Goal: Find contact information: Find contact information

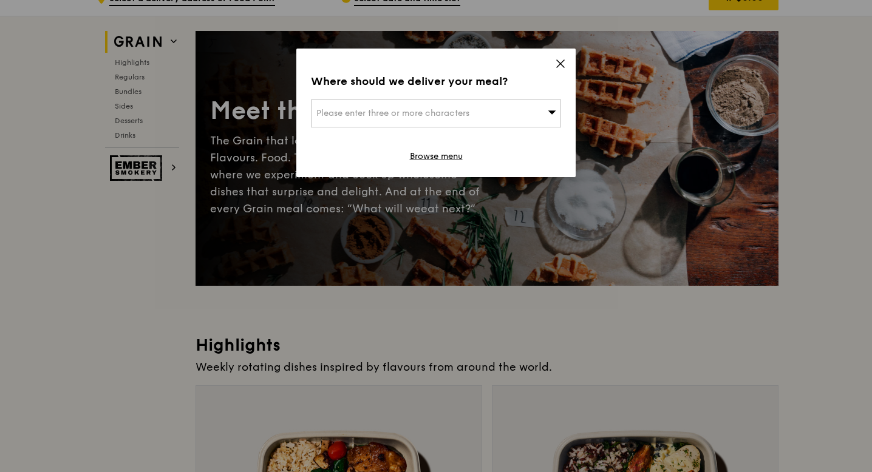
scroll to position [58, 0]
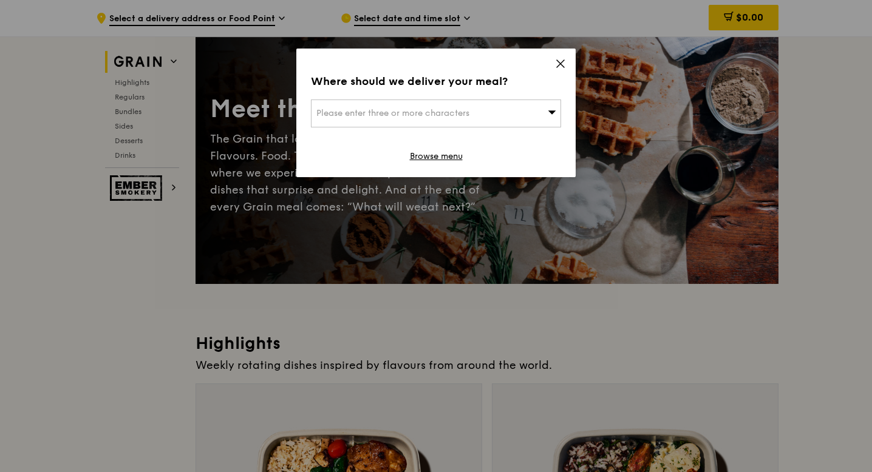
click at [560, 64] on icon at bounding box center [560, 63] width 7 height 7
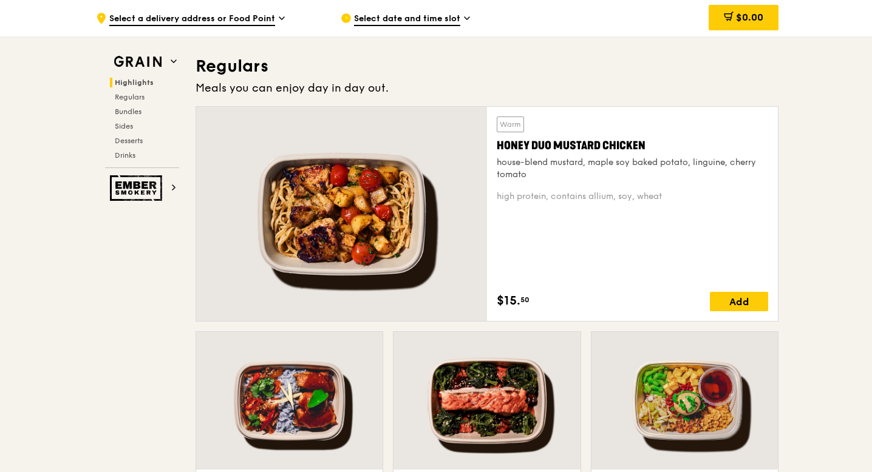
scroll to position [343, 0]
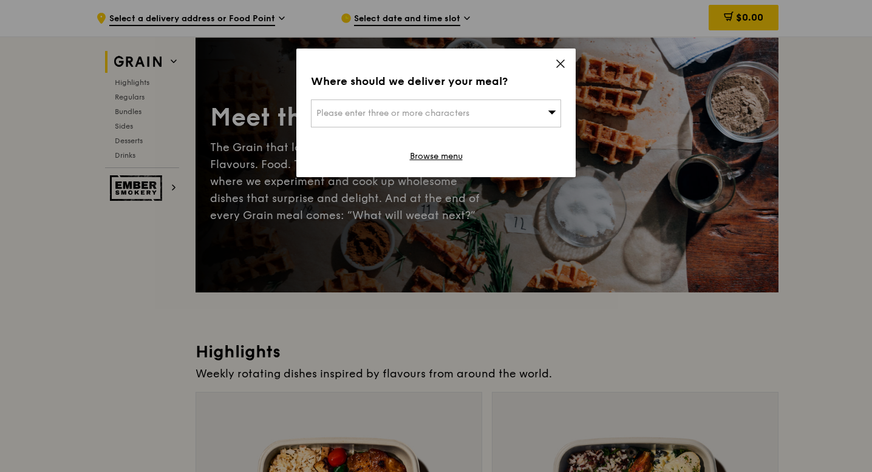
scroll to position [59, 0]
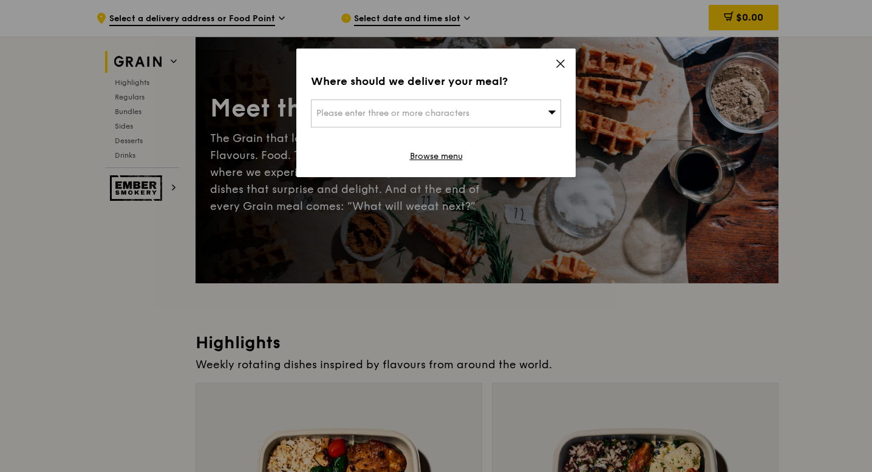
click at [558, 61] on icon at bounding box center [560, 63] width 7 height 7
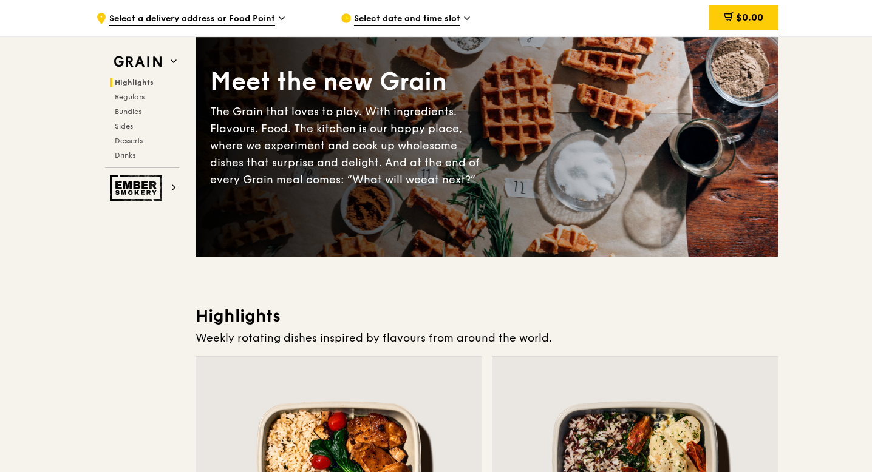
scroll to position [0, 0]
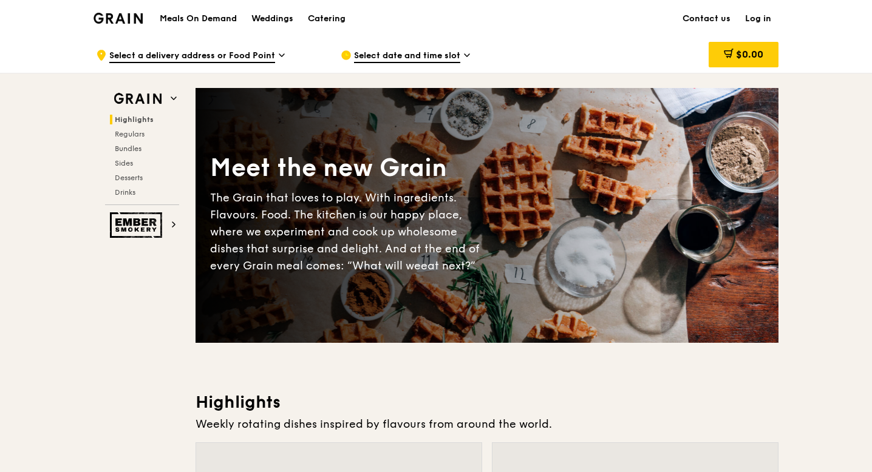
click at [188, 16] on h1 "Meals On Demand" at bounding box center [198, 19] width 77 height 12
click at [230, 16] on h1 "Meals On Demand" at bounding box center [198, 19] width 77 height 12
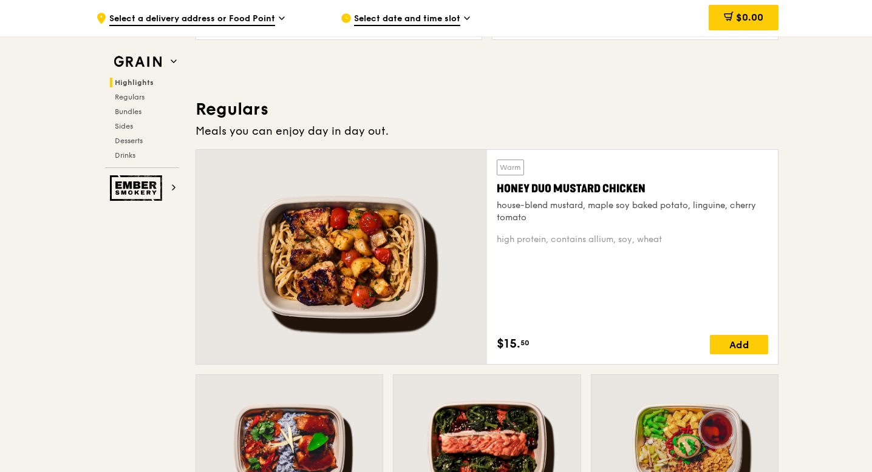
scroll to position [747, 0]
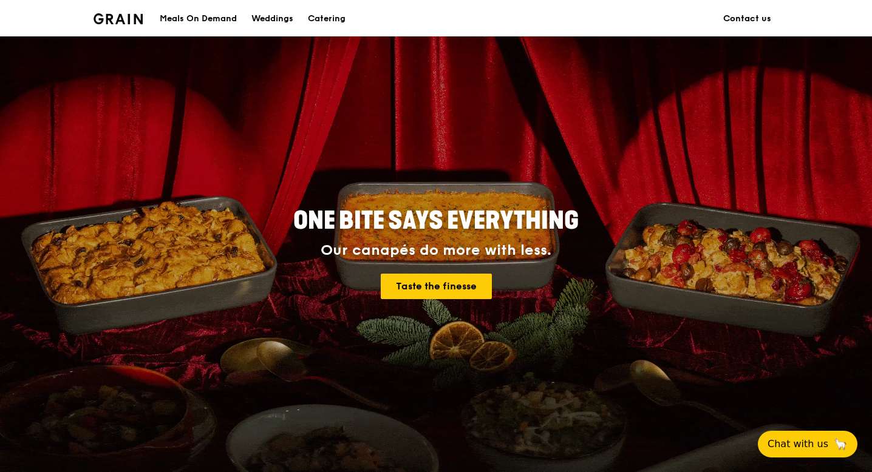
click at [749, 21] on link "Contact us" at bounding box center [747, 19] width 63 height 36
